Goal: Find specific page/section: Find specific page/section

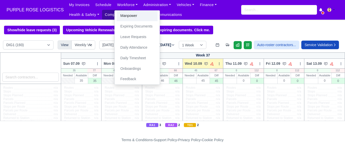
click at [124, 16] on link "Manpower" at bounding box center [137, 16] width 41 height 11
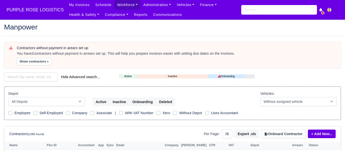
select select "25"
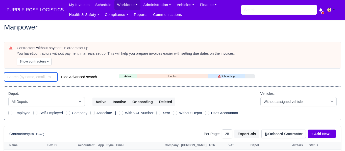
click at [21, 80] on input "search" at bounding box center [31, 77] width 54 height 9
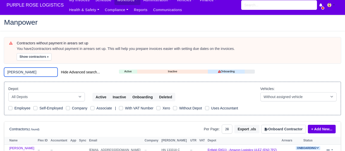
scroll to position [5, 0]
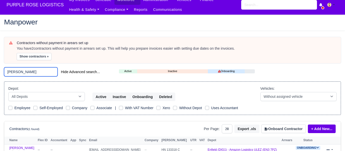
type input "barash"
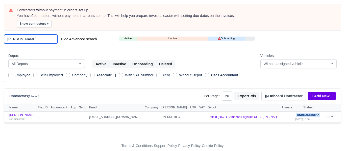
scroll to position [44, 0]
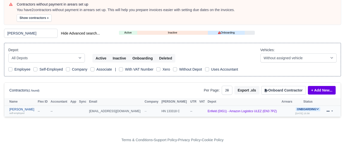
click at [15, 110] on link "Barash Hasan self-employed" at bounding box center [22, 111] width 26 height 7
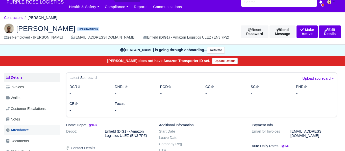
scroll to position [8, 0]
click at [24, 139] on span "Documents" at bounding box center [17, 142] width 23 height 6
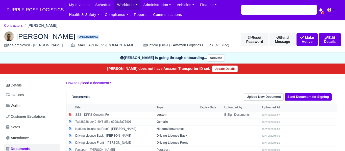
scroll to position [23, 0]
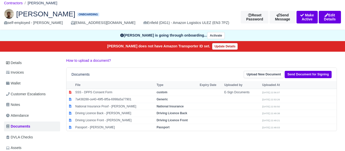
click at [125, 12] on h2 "Barash Hasan Onboarding" at bounding box center [118, 14] width 229 height 10
click at [163, 127] on strong "Passport" at bounding box center [163, 128] width 13 height 4
select select "passport"
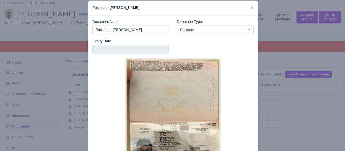
scroll to position [8, 0]
click at [282, 29] on div at bounding box center [172, 75] width 345 height 151
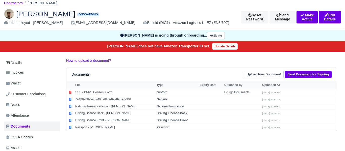
click at [181, 8] on div "Barash Hasan Onboarding self-employed - Barash Hasan barishturgay08@gmail.com E…" at bounding box center [172, 17] width 345 height 25
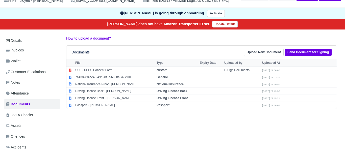
scroll to position [45, 0]
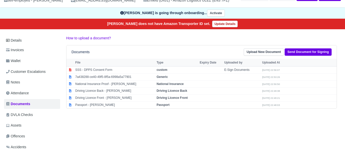
click at [187, 128] on div "Details Invoices Wallet Customer Escalations Notes Attendance Documents DVLA Ch…" at bounding box center [172, 120] width 337 height 170
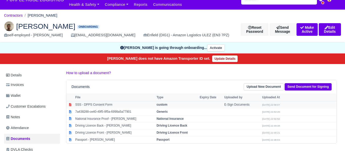
scroll to position [10, 0]
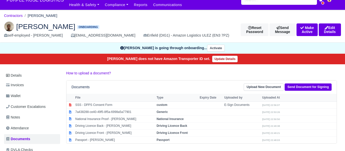
click at [8, 27] on img at bounding box center [9, 26] width 10 height 10
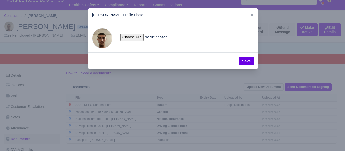
click at [75, 48] on div at bounding box center [172, 75] width 345 height 151
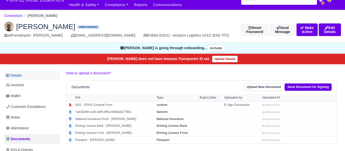
click at [18, 74] on link "Details" at bounding box center [32, 75] width 56 height 9
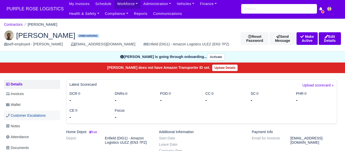
scroll to position [3, 0]
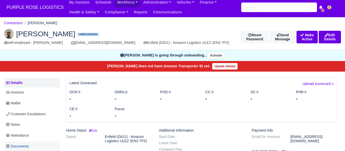
click at [27, 147] on span "Documents" at bounding box center [17, 147] width 23 height 6
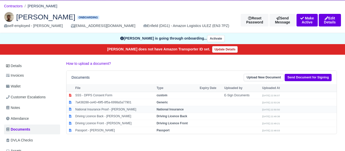
scroll to position [20, 0]
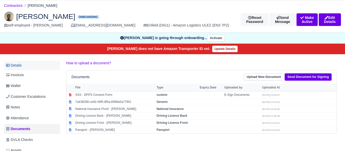
click at [23, 63] on link "Details" at bounding box center [32, 65] width 56 height 9
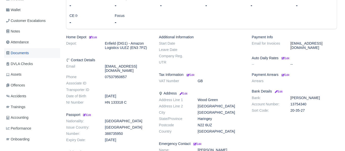
scroll to position [97, 0]
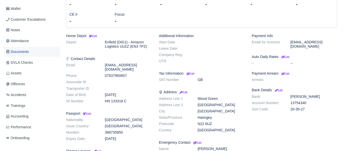
click at [27, 54] on span "Documents" at bounding box center [17, 52] width 23 height 6
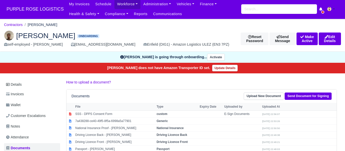
scroll to position [3, 0]
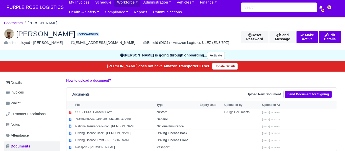
click at [113, 30] on h2 "[PERSON_NAME] Onboarding" at bounding box center [118, 34] width 229 height 10
drag, startPoint x: 29, startPoint y: 22, endPoint x: 55, endPoint y: 22, distance: 25.3
click at [55, 22] on ol "Contractors Barash Hasan" at bounding box center [172, 23] width 337 height 8
copy li "[PERSON_NAME]"
